Goal: Transaction & Acquisition: Purchase product/service

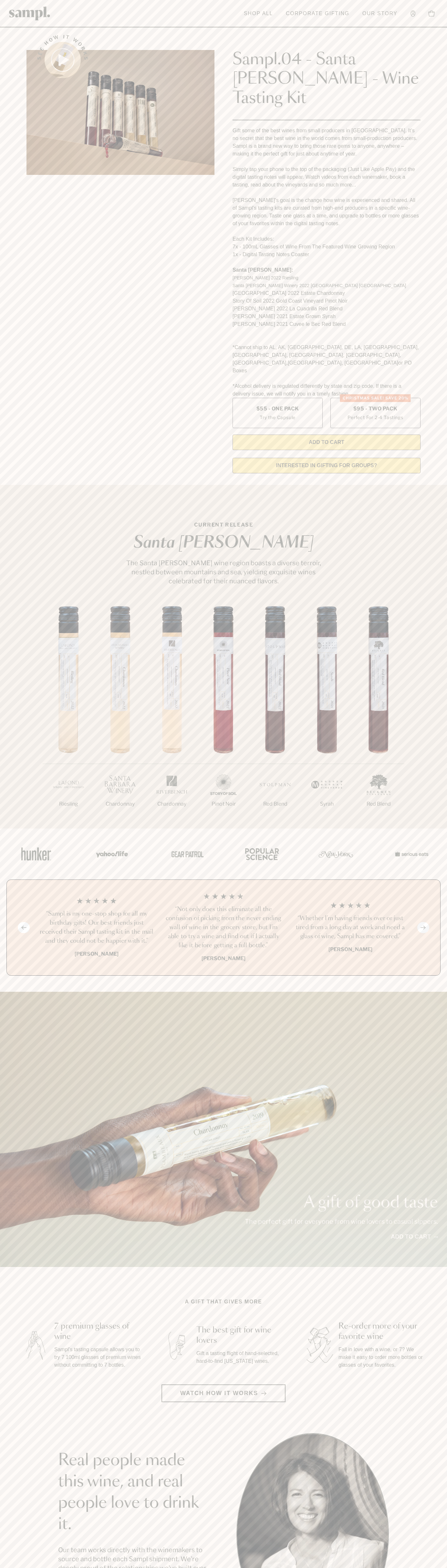
click at [270, 6] on header "Toggle navigation menu Shop All Corporate Gifting Our Story Account Story Shop …" at bounding box center [224, 13] width 447 height 27
click at [421, 828] on div at bounding box center [223, 854] width 445 height 51
click at [169, 1567] on html "Skip to main content Toggle navigation menu Shop All Corporate Gifting Our Stor…" at bounding box center [224, 1304] width 447 height 2608
click at [6, 1208] on div "A gift of good taste The perfect gift for everyone from wine lovers to casual s…" at bounding box center [224, 1129] width 447 height 275
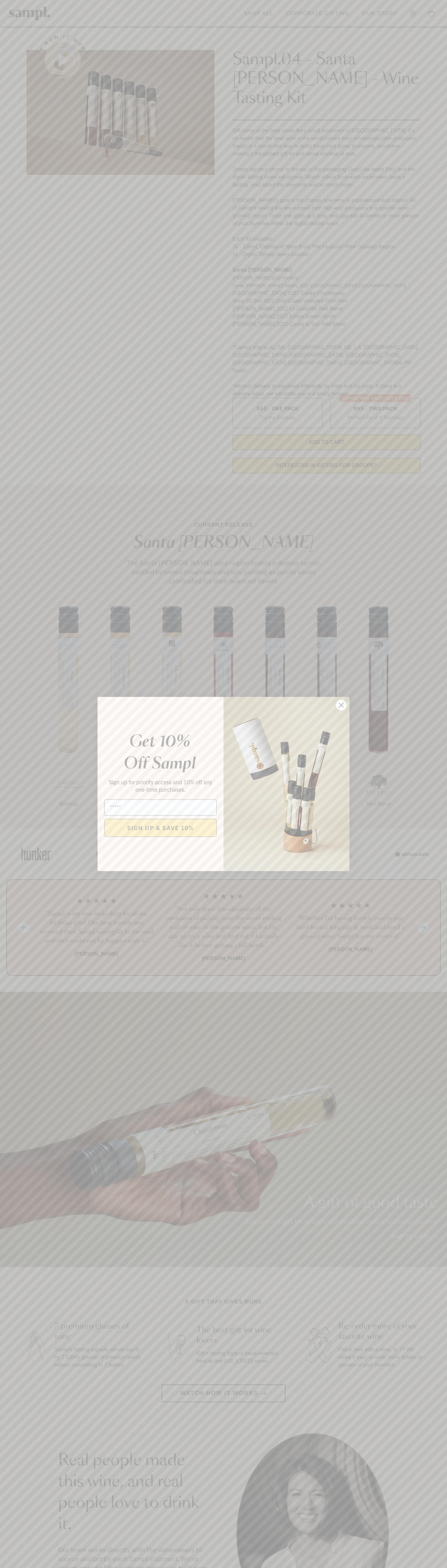
click at [341, 705] on icon "Close dialog" at bounding box center [341, 705] width 4 height 4
